Goal: Check status: Check status

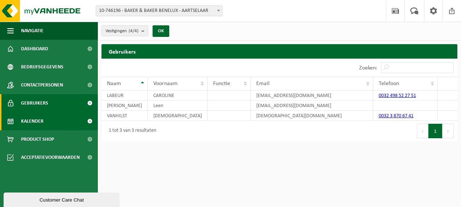
click at [33, 118] on span "Kalender" at bounding box center [32, 121] width 22 height 18
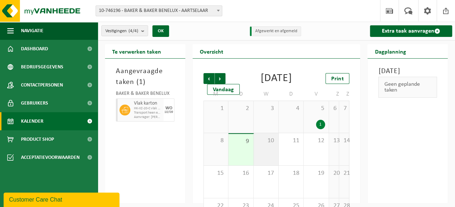
click at [262, 166] on div "10" at bounding box center [266, 149] width 25 height 32
click at [143, 114] on span "Transport heen en terug op aanvraag" at bounding box center [148, 113] width 28 height 4
click at [233, 146] on span "9" at bounding box center [240, 142] width 17 height 8
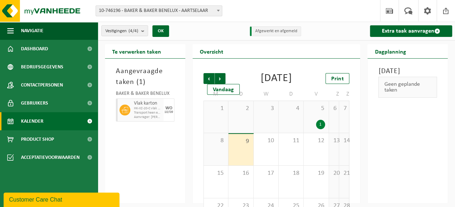
click at [150, 116] on span "Aanvrager: CAROLINE LABEUR" at bounding box center [148, 117] width 28 height 4
click at [124, 109] on icon at bounding box center [125, 110] width 7 height 6
click at [263, 164] on div "10" at bounding box center [266, 149] width 25 height 32
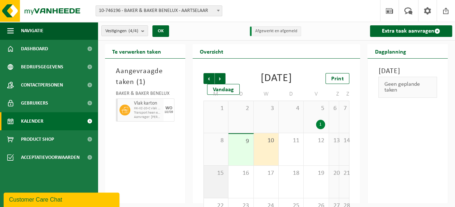
click at [216, 190] on div "15" at bounding box center [216, 182] width 24 height 32
